Goal: Find specific page/section

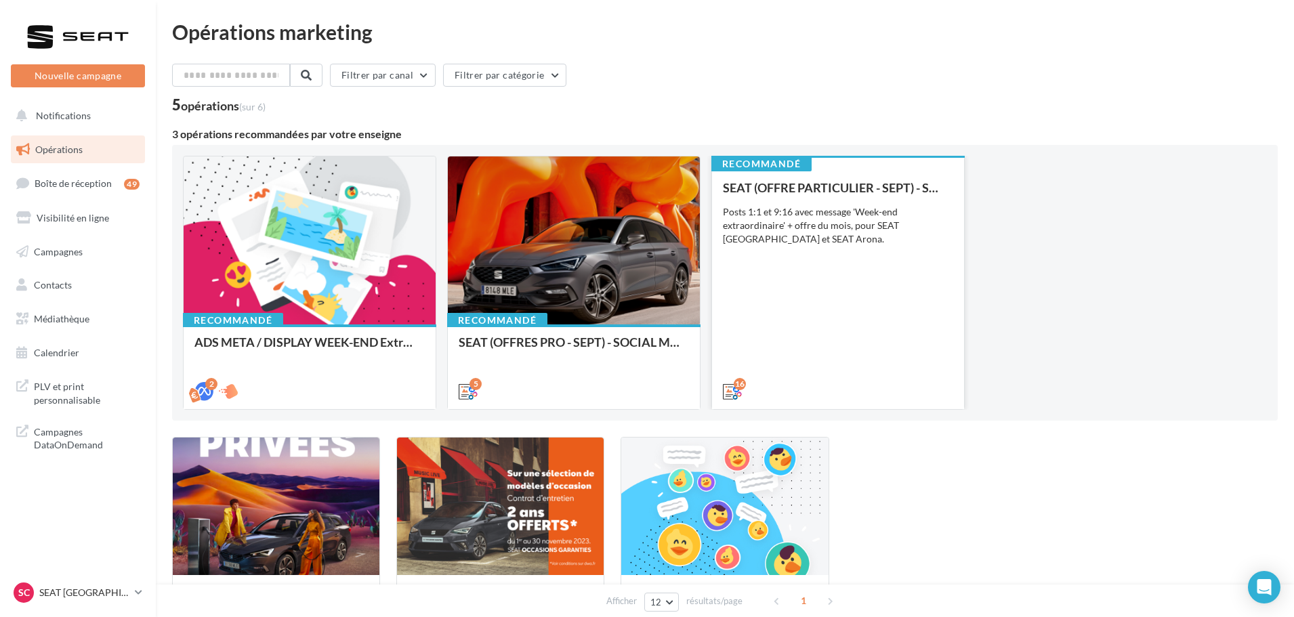
click at [855, 246] on div "SEAT (OFFRE PARTICULIER - SEPT) - SOCIAL MEDIA Posts 1:1 et 9:16 avec message '…" at bounding box center [838, 289] width 230 height 216
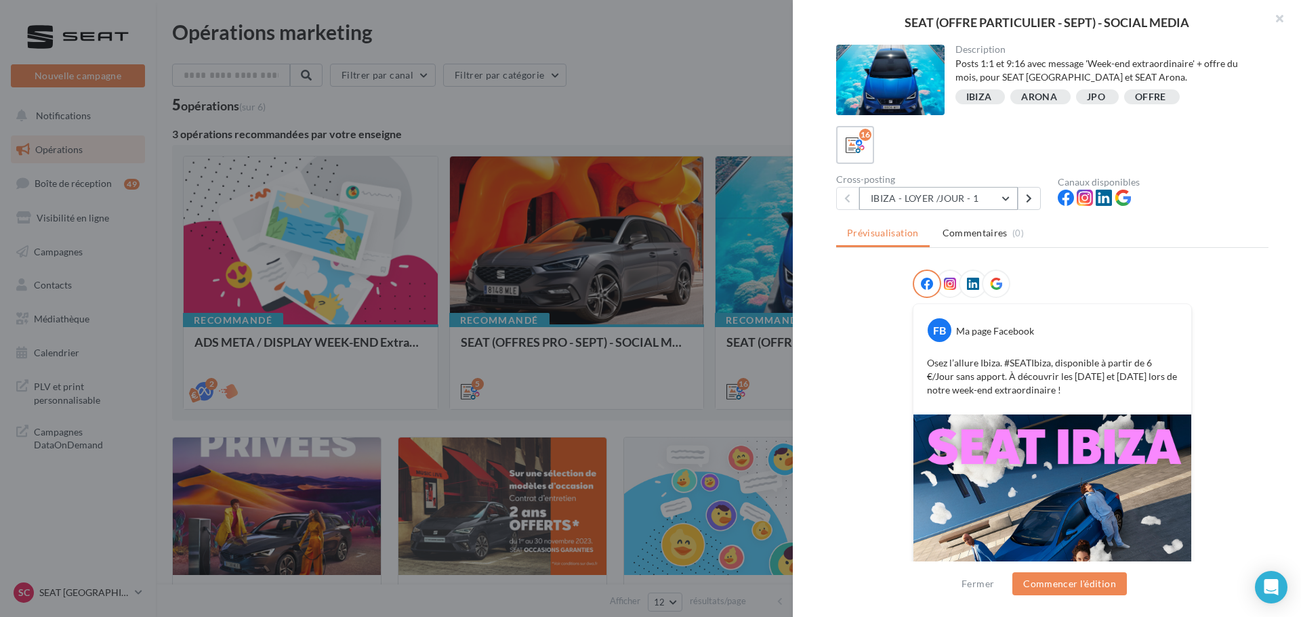
click at [996, 192] on button "IBIZA - LOYER /JOUR - 1" at bounding box center [938, 198] width 159 height 23
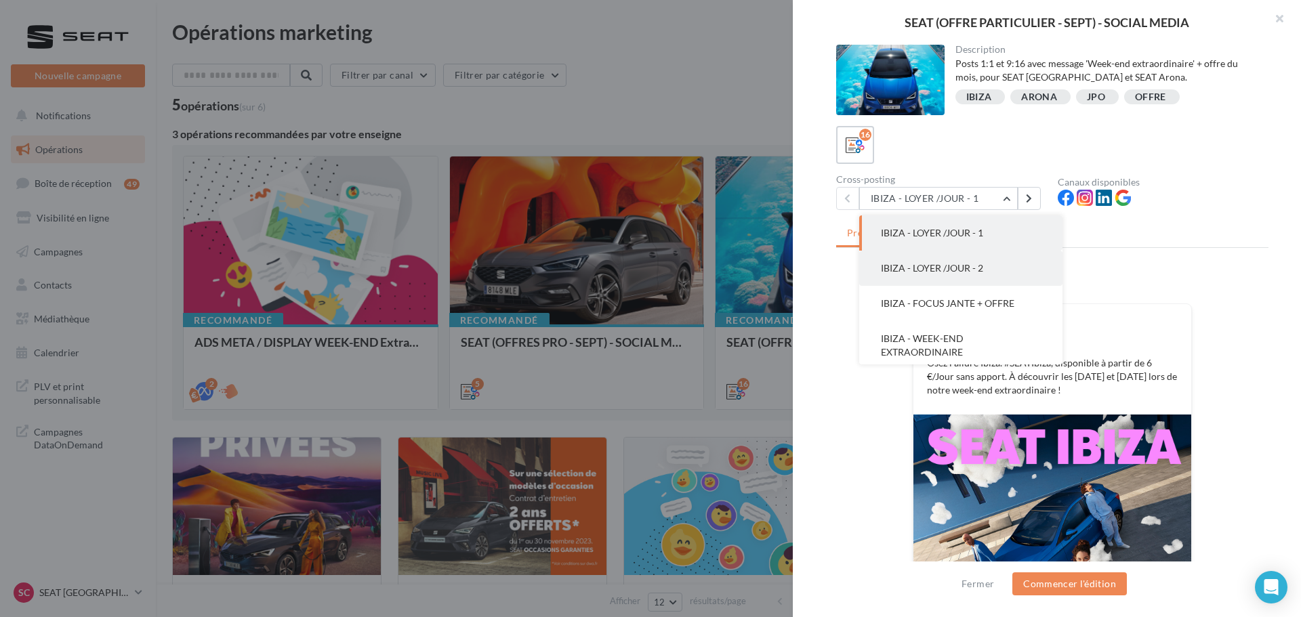
click at [996, 260] on button "IBIZA - LOYER /JOUR - 2" at bounding box center [960, 268] width 203 height 35
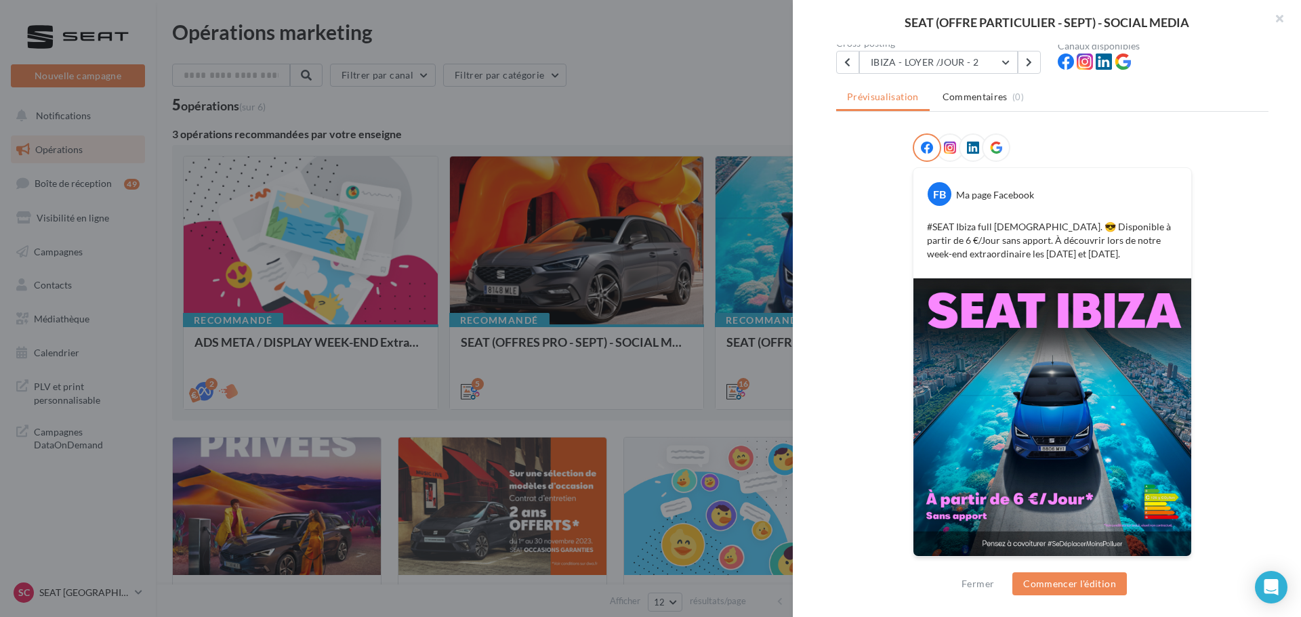
scroll to position [137, 0]
click at [999, 64] on button "IBIZA - LOYER /JOUR - 2" at bounding box center [938, 61] width 159 height 23
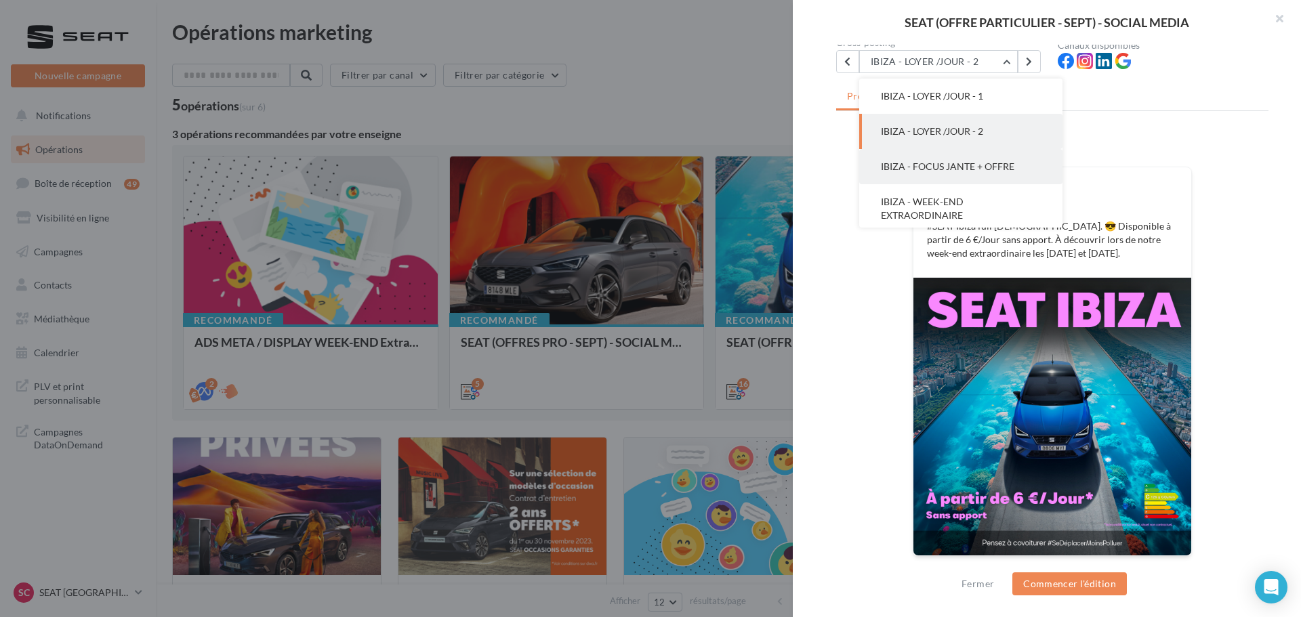
click at [971, 177] on button "IBIZA - FOCUS JANTE + OFFRE" at bounding box center [960, 166] width 203 height 35
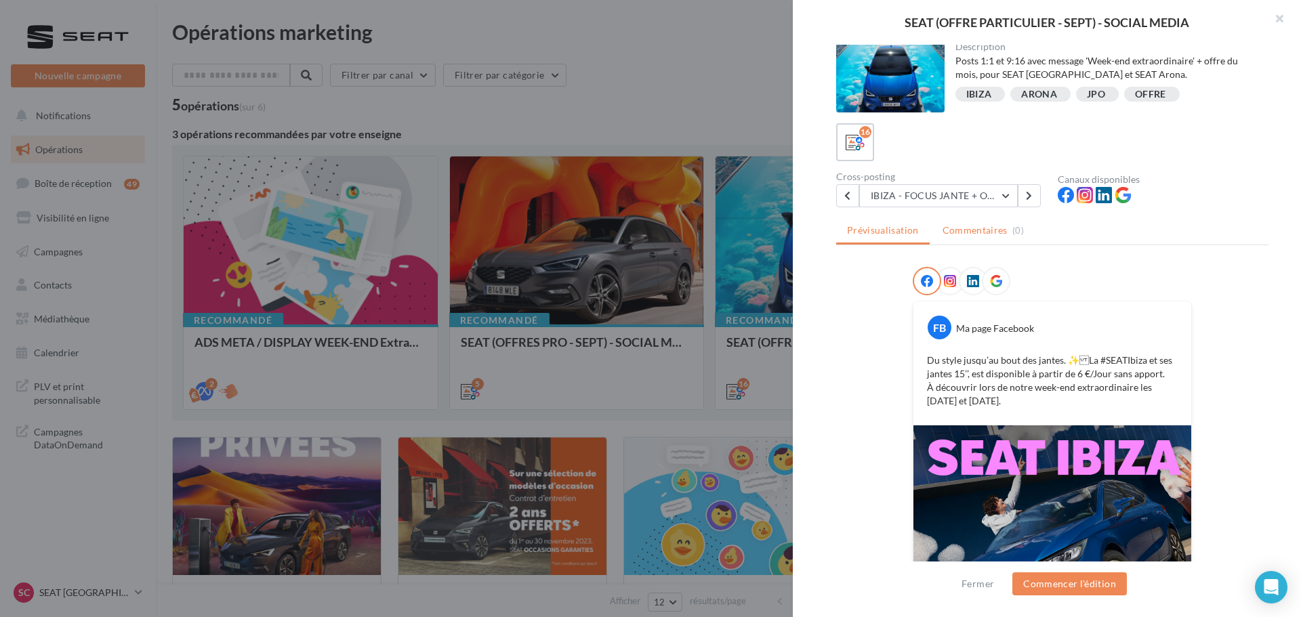
scroll to position [0, 0]
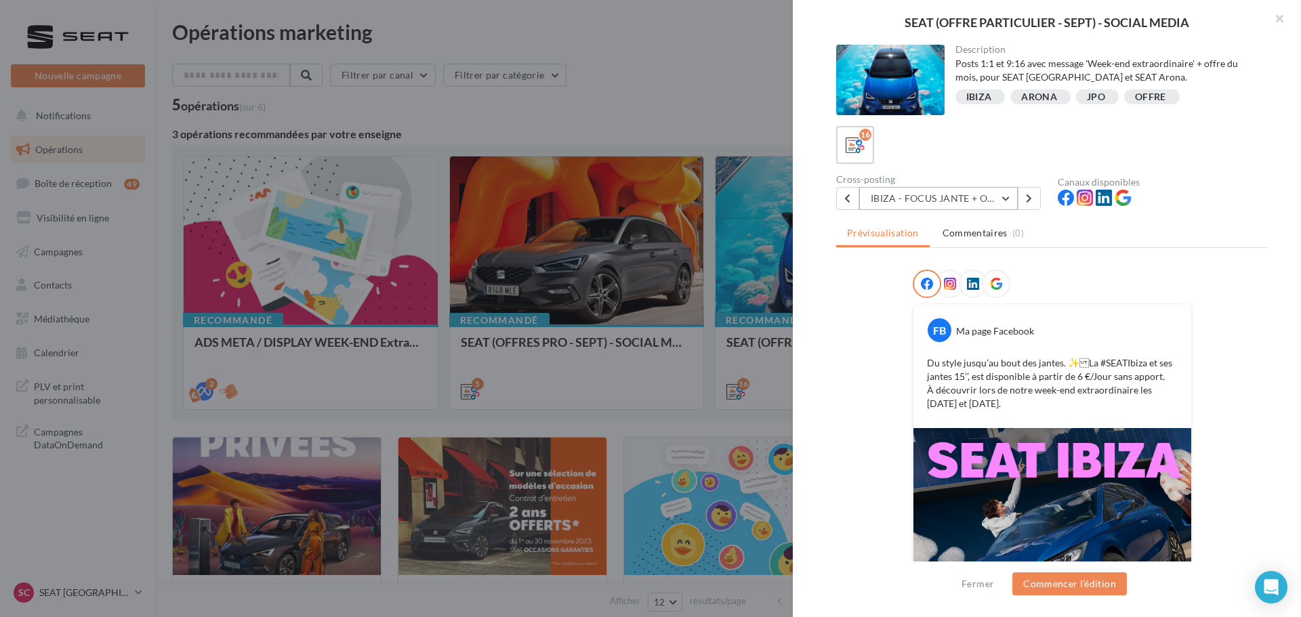
click at [1010, 207] on button "IBIZA - FOCUS JANTE + OFFRE" at bounding box center [938, 198] width 159 height 23
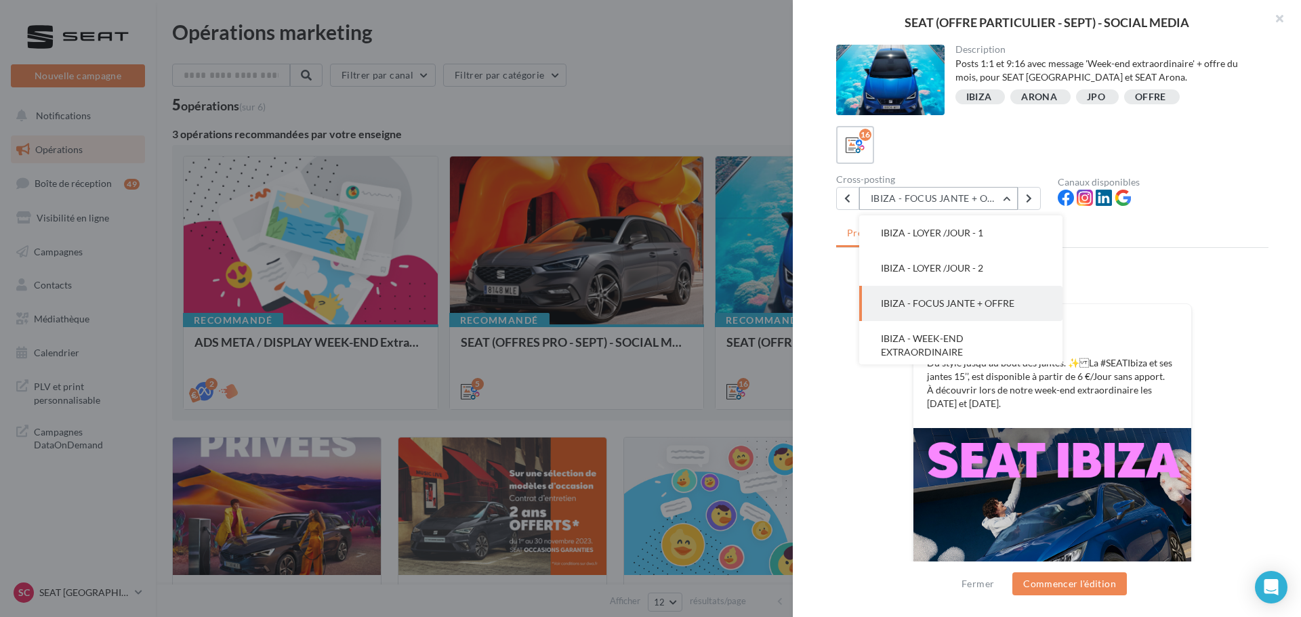
scroll to position [35, 0]
click at [974, 334] on button "IBIZA - WEEK-END EXTRAORDINAIRE" at bounding box center [960, 310] width 203 height 49
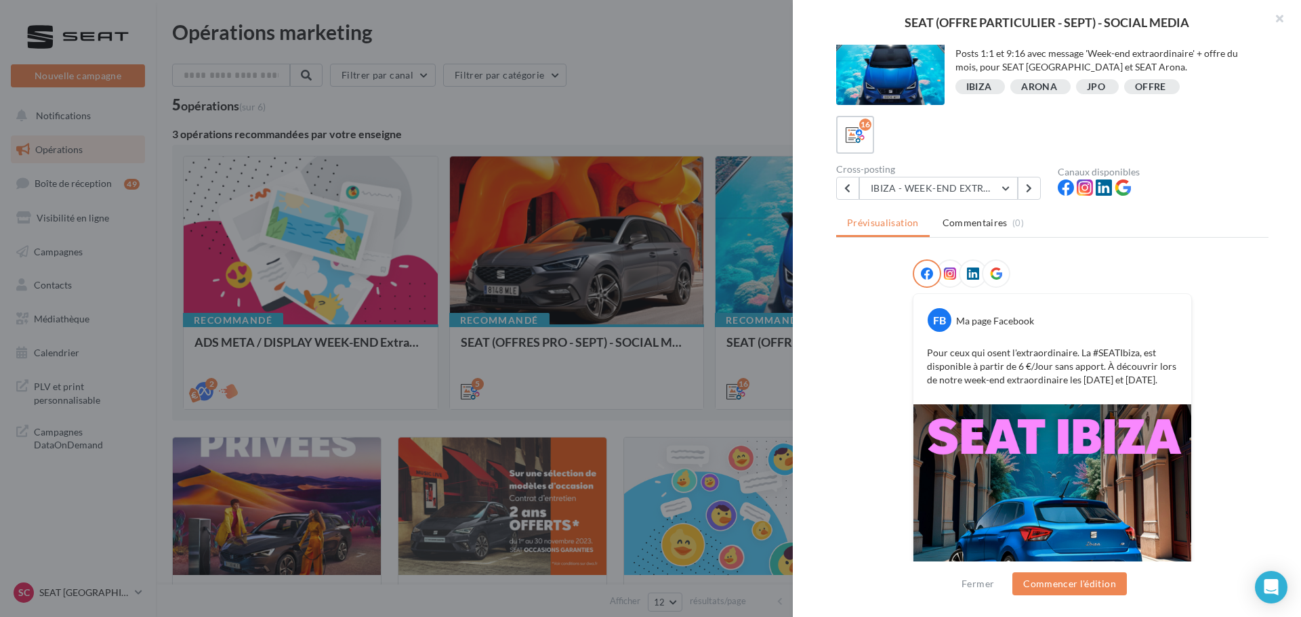
scroll to position [0, 0]
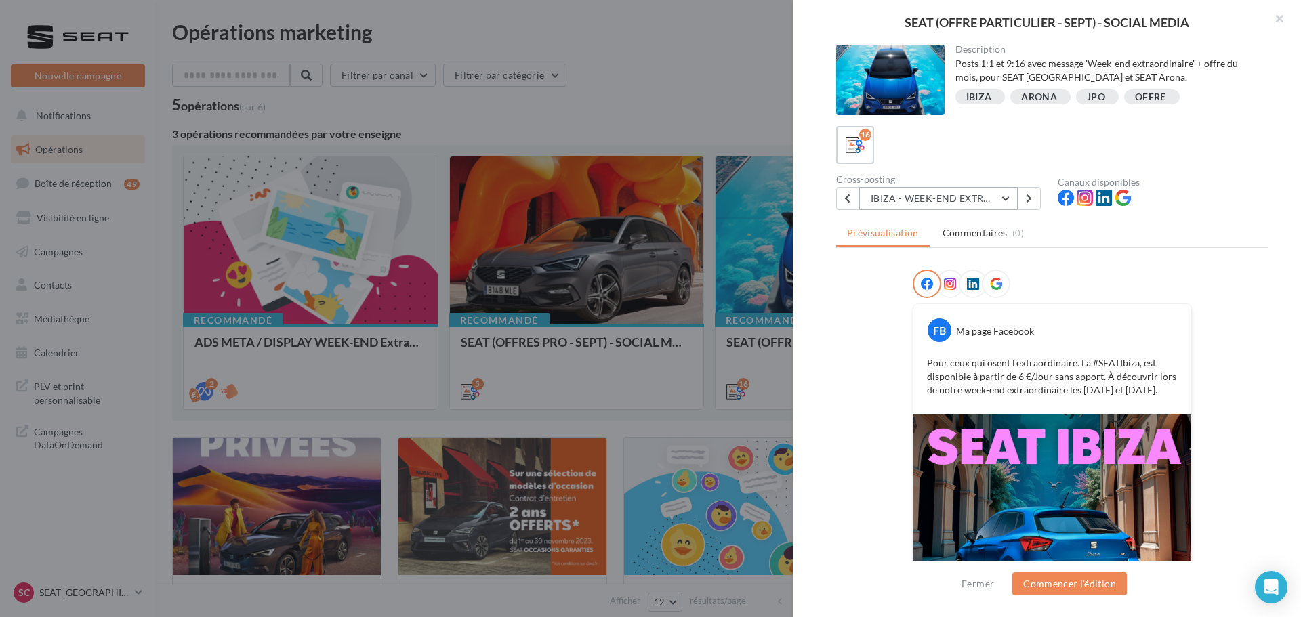
click at [985, 199] on button "IBIZA - WEEK-END EXTRAORDINAIRE" at bounding box center [938, 198] width 159 height 23
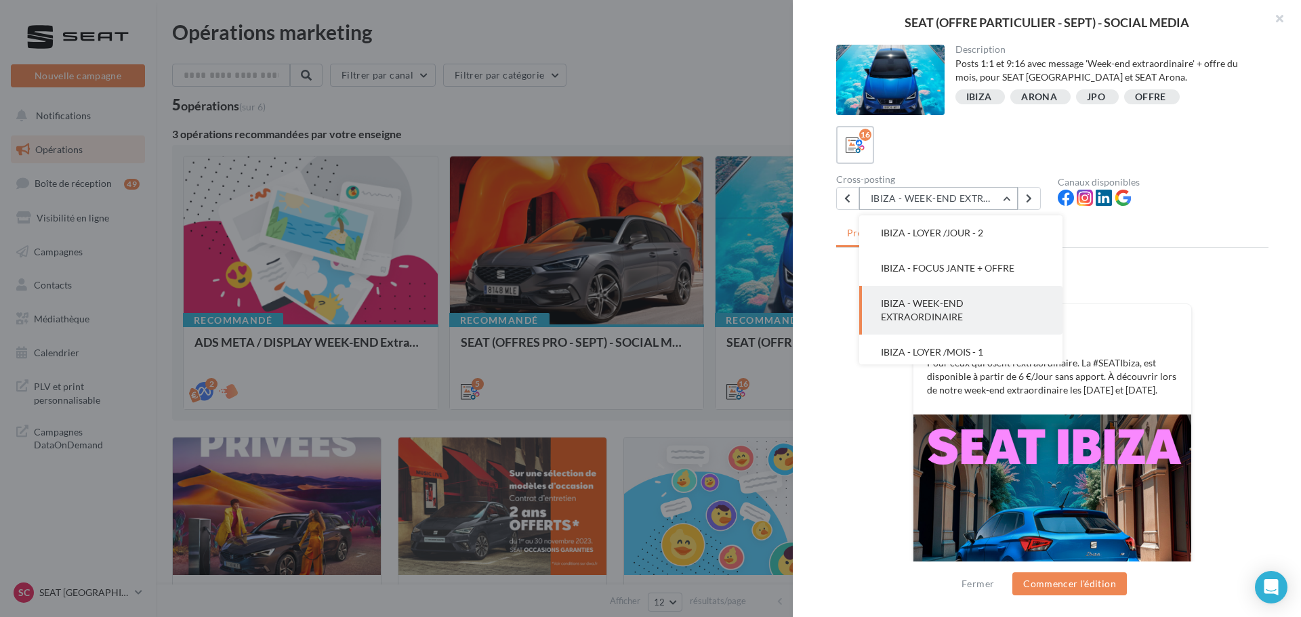
scroll to position [98, 0]
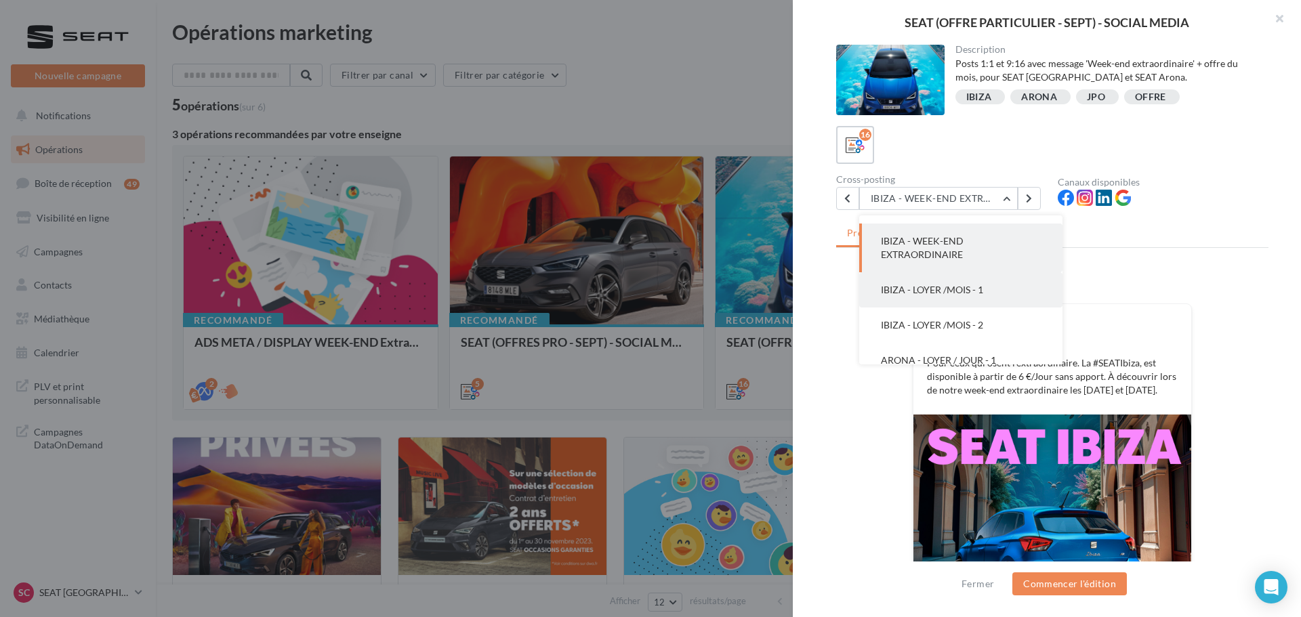
click at [986, 280] on button "IBIZA - LOYER /MOIS - 1" at bounding box center [960, 289] width 203 height 35
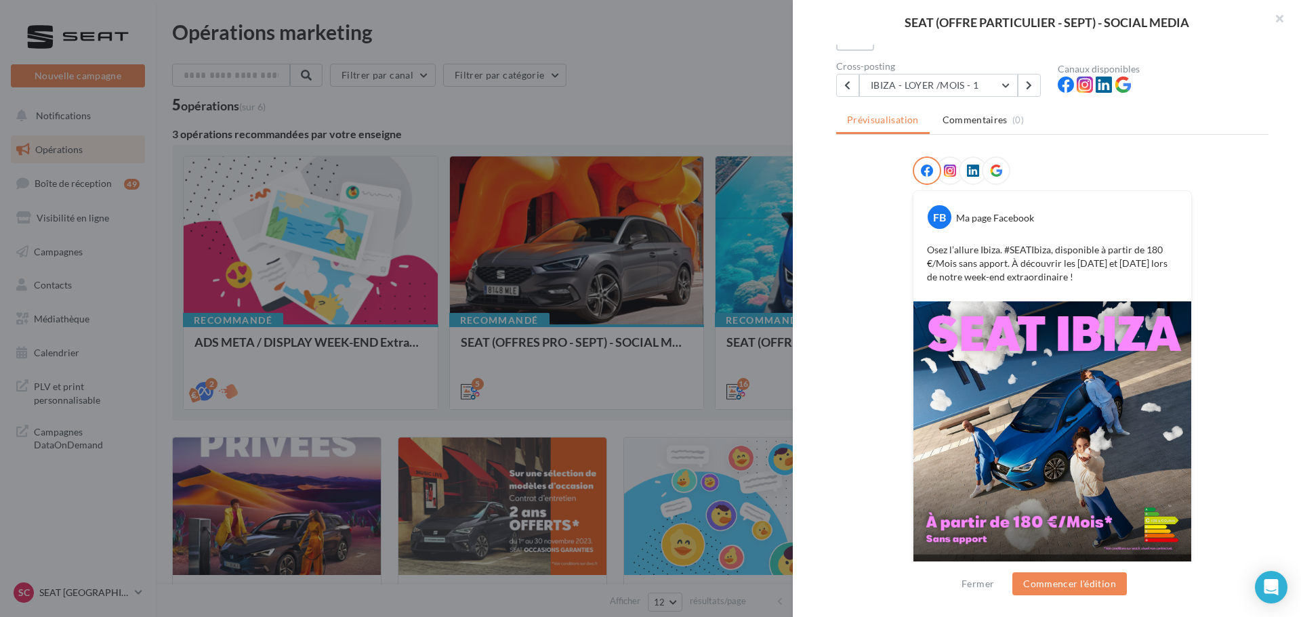
scroll to position [137, 0]
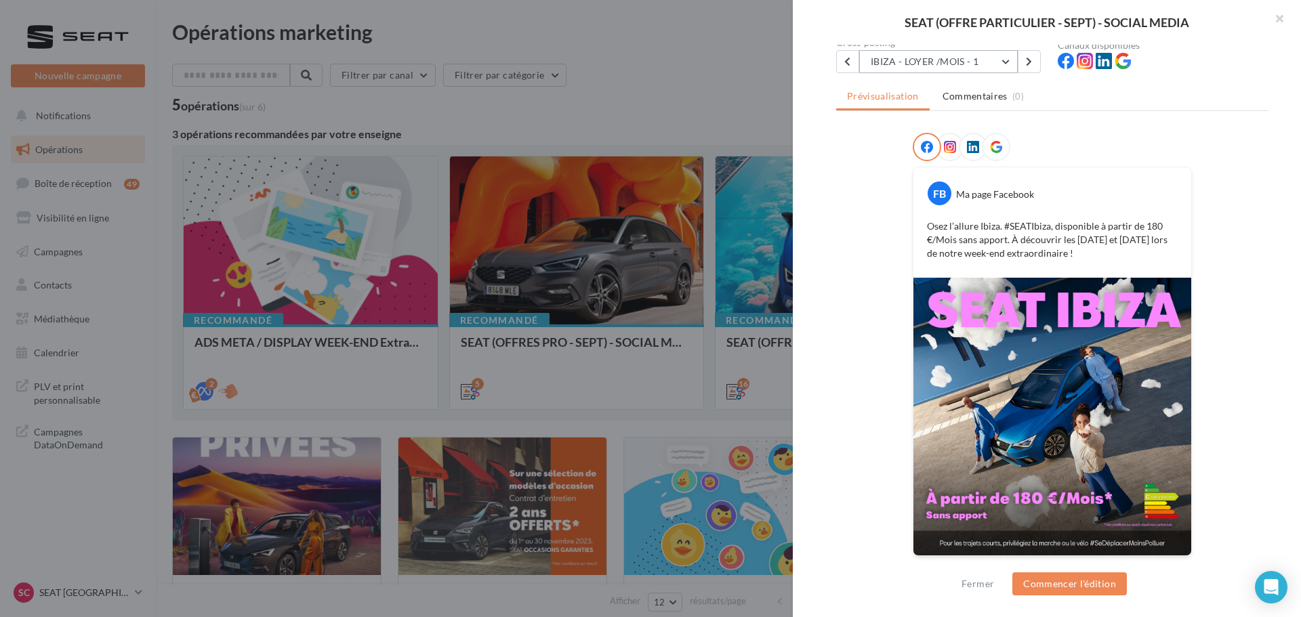
click at [980, 58] on button "IBIZA - LOYER /MOIS - 1" at bounding box center [938, 61] width 159 height 23
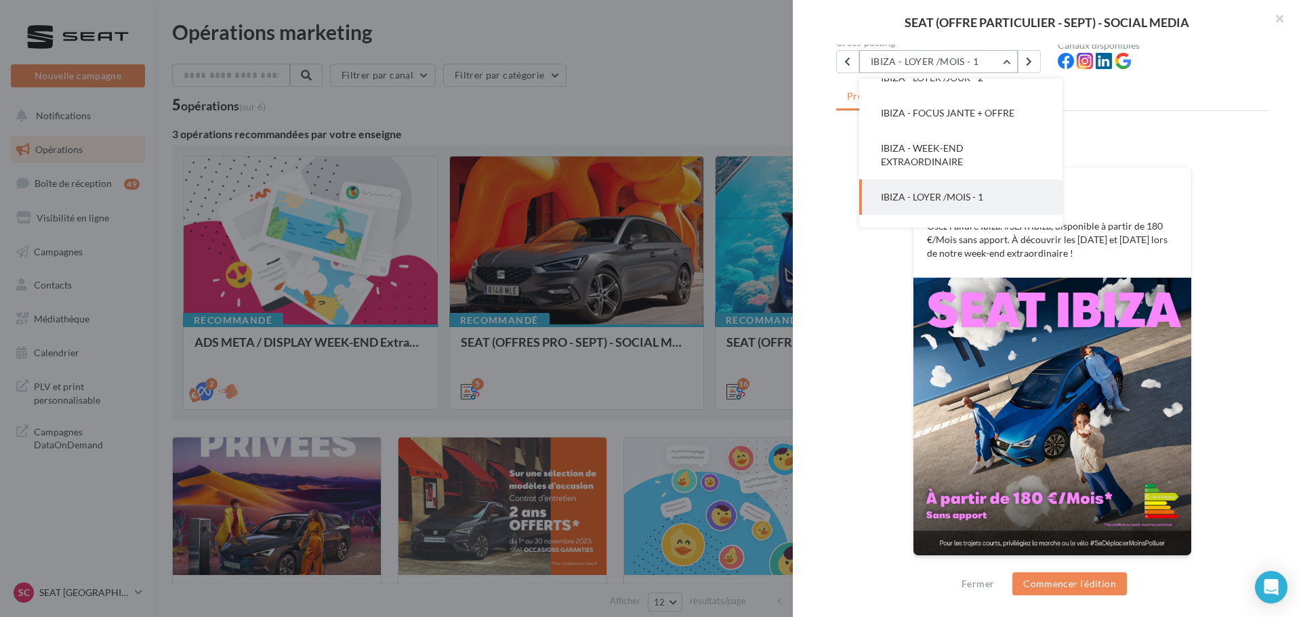
scroll to position [0, 0]
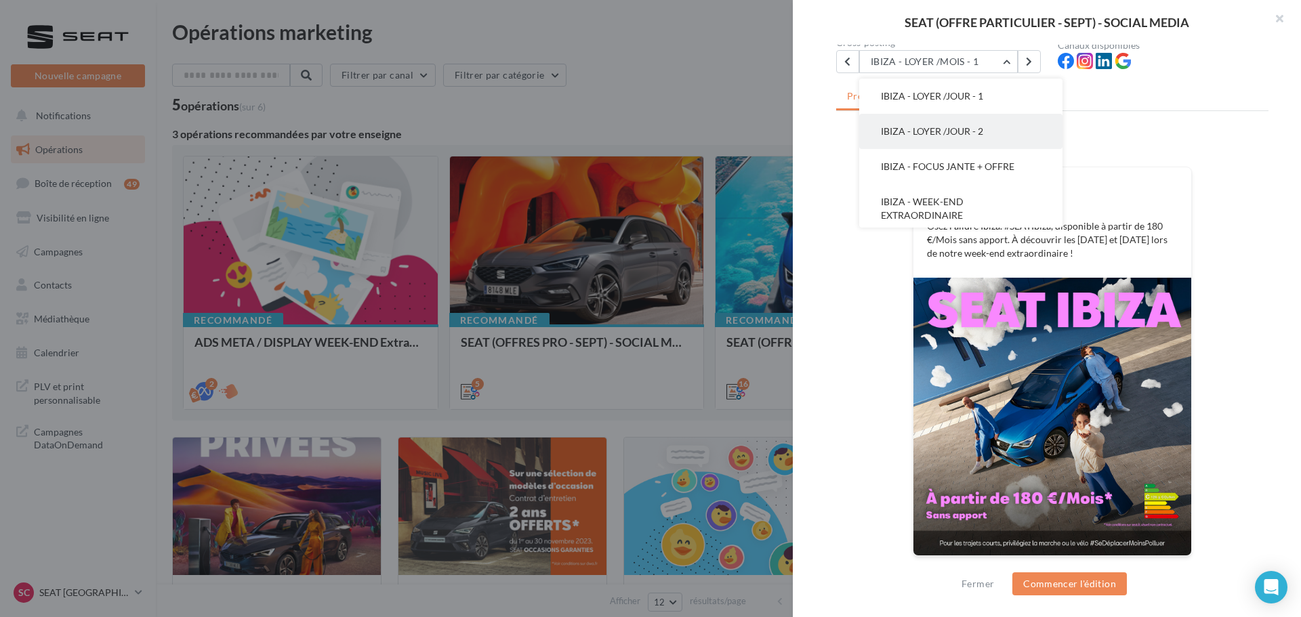
click at [965, 135] on span "IBIZA - LOYER /JOUR - 2" at bounding box center [932, 131] width 102 height 12
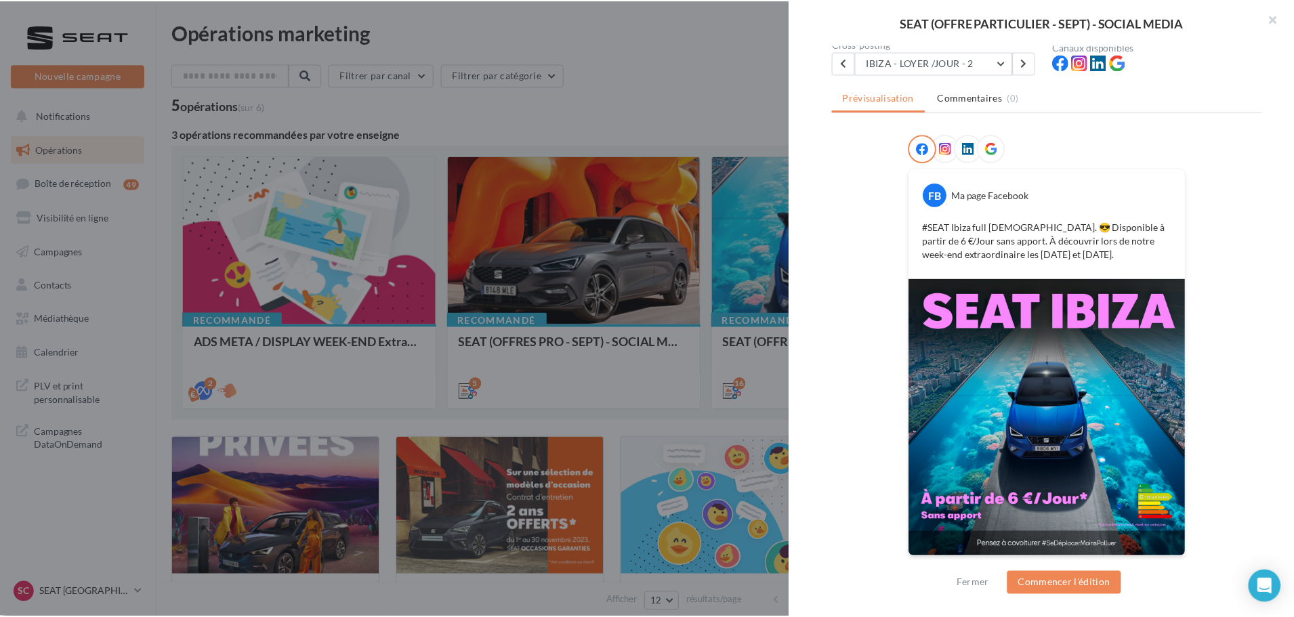
scroll to position [137, 0]
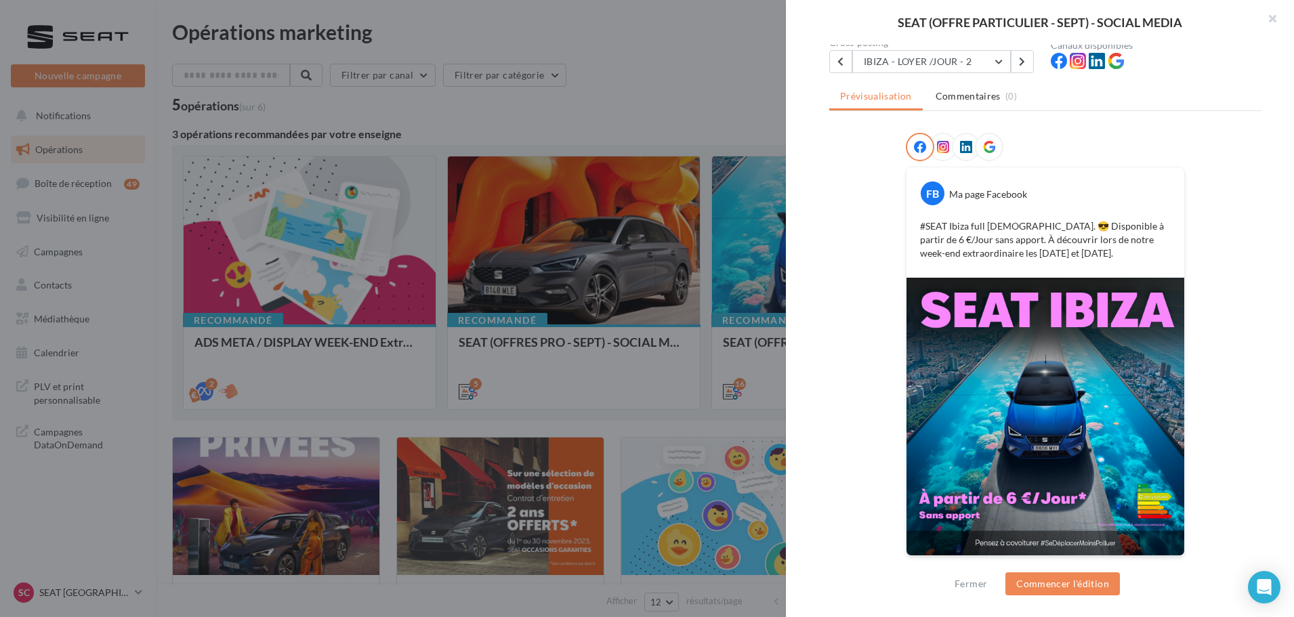
click at [727, 113] on div at bounding box center [647, 308] width 1294 height 617
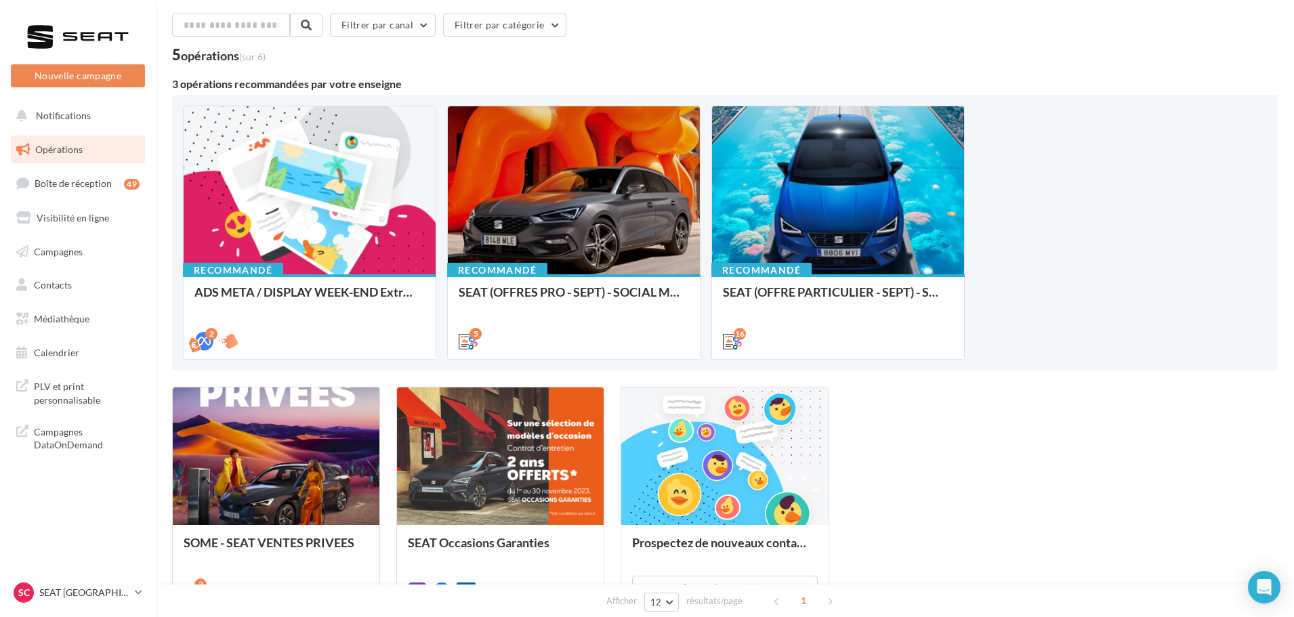
scroll to position [156, 0]
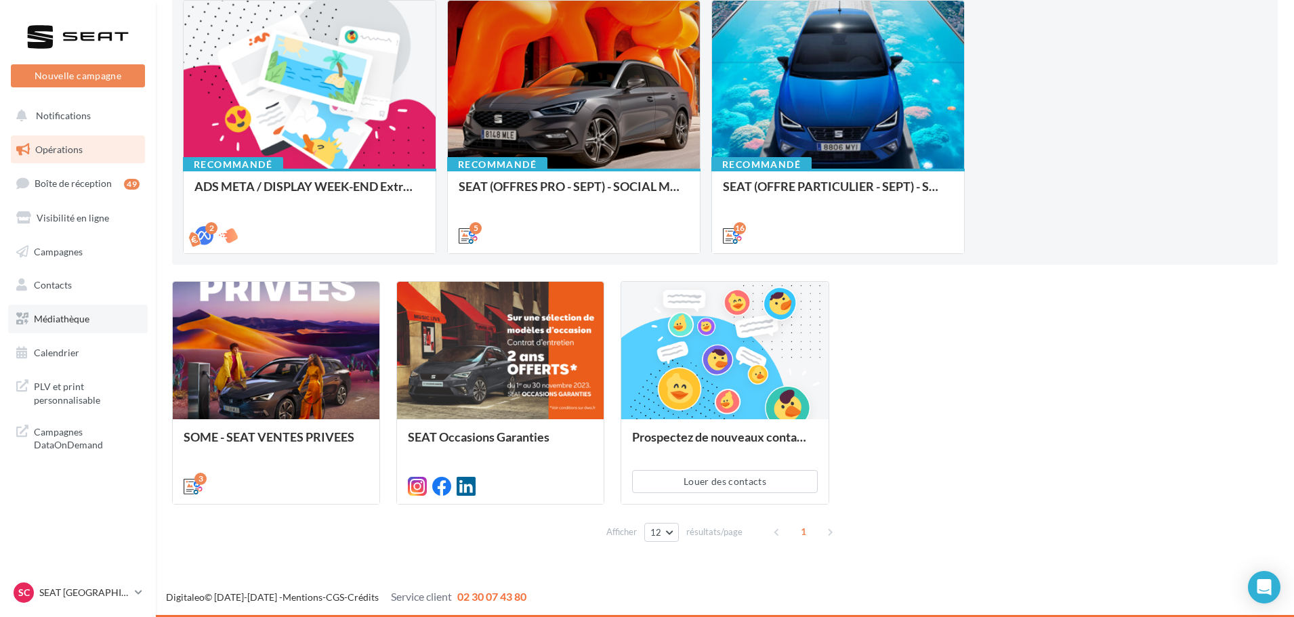
click at [75, 325] on link "Médiathèque" at bounding box center [78, 319] width 140 height 28
